Goal: Task Accomplishment & Management: Use online tool/utility

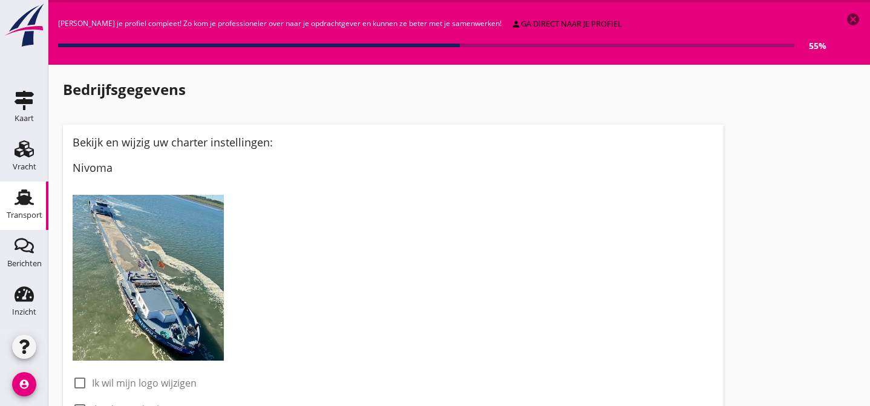
click at [20, 195] on use at bounding box center [24, 197] width 19 height 16
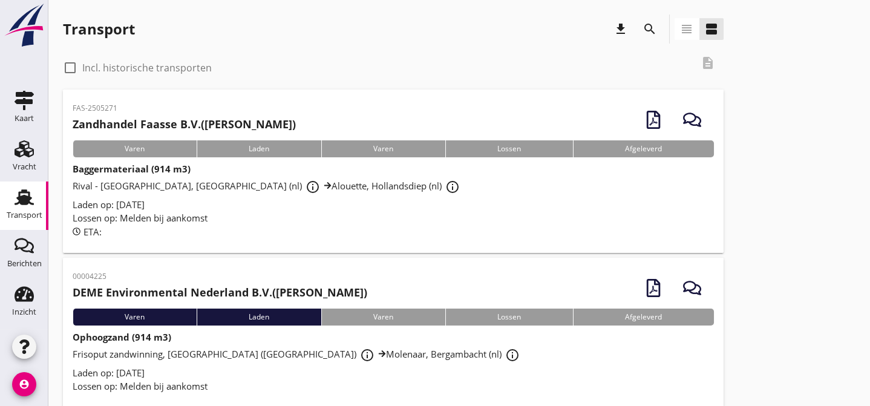
click at [450, 188] on div "Rival - [GEOGRAPHIC_DATA], [GEOGRAPHIC_DATA] (nl) info_outline Alouette, Hollan…" at bounding box center [393, 187] width 641 height 22
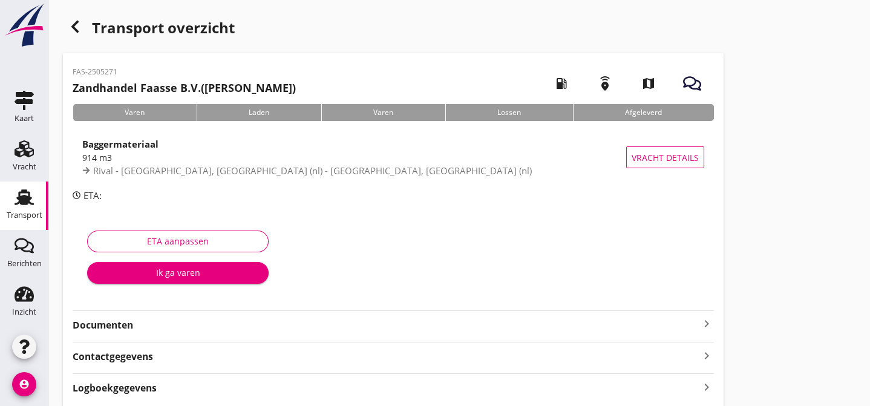
click at [350, 326] on strong "Documenten" at bounding box center [386, 325] width 627 height 14
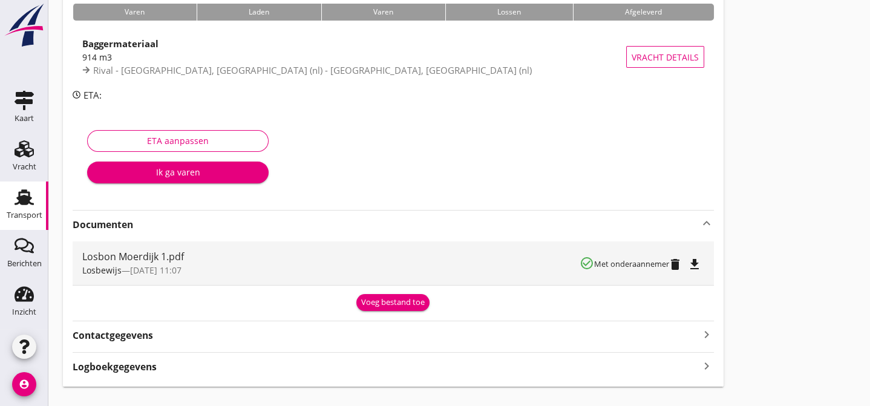
scroll to position [110, 0]
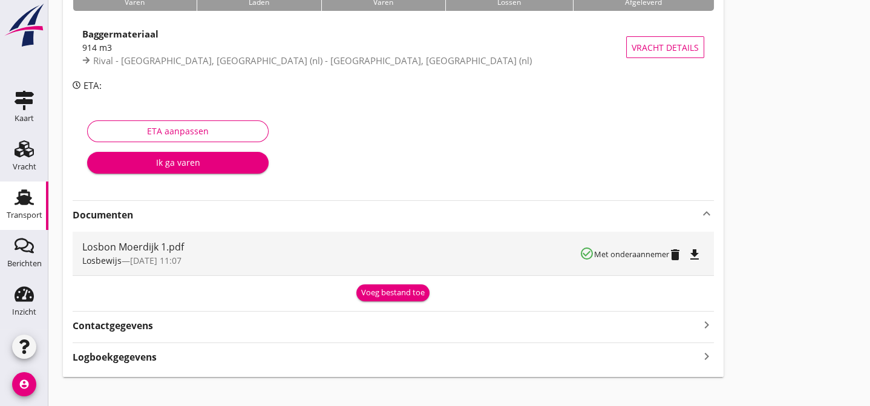
click at [377, 292] on div "Voeg bestand toe" at bounding box center [393, 293] width 64 height 12
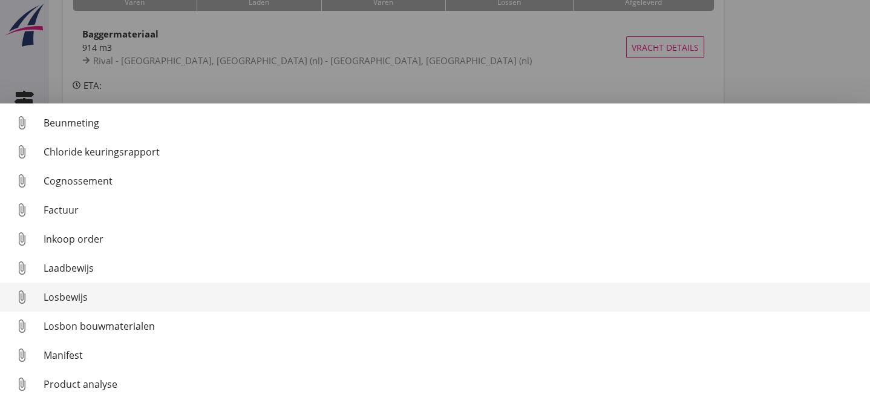
click at [325, 294] on div "Losbewijs" at bounding box center [452, 297] width 817 height 15
